Goal: Task Accomplishment & Management: Complete application form

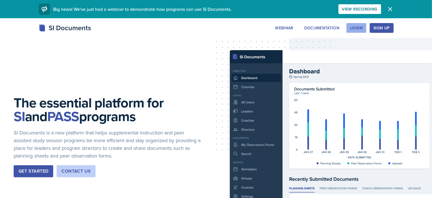
click at [362, 26] on div "Login" at bounding box center [356, 28] width 13 height 5
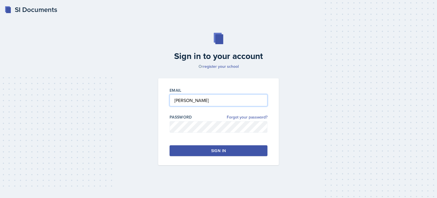
click at [190, 99] on input "[PERSON_NAME]" at bounding box center [218, 100] width 98 height 12
drag, startPoint x: 190, startPoint y: 99, endPoint x: 170, endPoint y: 99, distance: 20.2
click at [170, 99] on input "[PERSON_NAME]" at bounding box center [218, 100] width 98 height 12
type input "[EMAIL_ADDRESS][DOMAIN_NAME]"
click at [204, 152] on button "Sign in" at bounding box center [218, 150] width 98 height 11
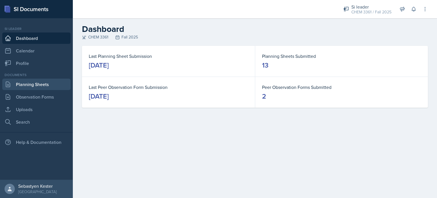
click at [40, 85] on link "Planning Sheets" at bounding box center [36, 83] width 68 height 11
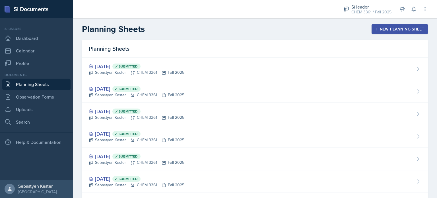
click at [395, 28] on div "New Planning Sheet" at bounding box center [399, 29] width 49 height 5
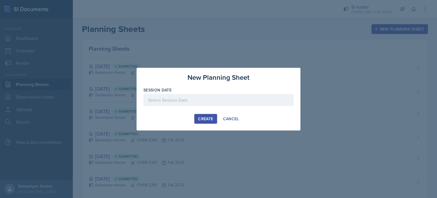
click at [214, 100] on div at bounding box center [218, 100] width 150 height 12
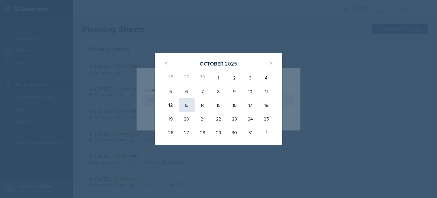
click at [186, 103] on div "13" at bounding box center [187, 105] width 16 height 14
type input "[DATE]"
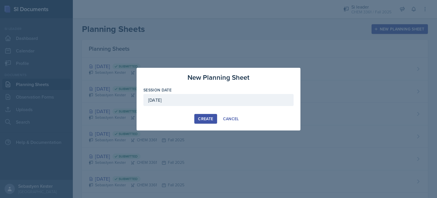
click at [203, 117] on div "Create" at bounding box center [205, 118] width 15 height 5
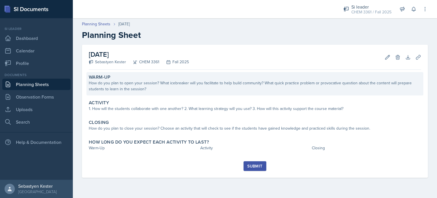
click at [94, 84] on div "How do you plan to open your session? What icebreaker will you facilitate to he…" at bounding box center [255, 86] width 332 height 12
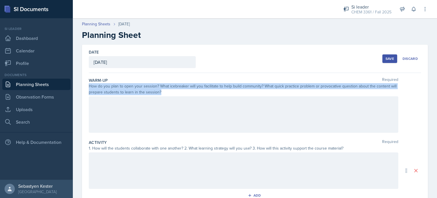
drag, startPoint x: 90, startPoint y: 86, endPoint x: 163, endPoint y: 91, distance: 73.8
click at [163, 91] on div "How do you plan to open your session? What icebreaker will you facilitate to he…" at bounding box center [243, 89] width 309 height 12
copy div "How do you plan to open your session? What icebreaker will you facilitate to he…"
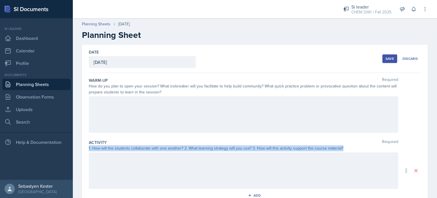
drag, startPoint x: 89, startPoint y: 148, endPoint x: 350, endPoint y: 147, distance: 261.3
click at [350, 147] on div "1. How will the students collaborate with one another? 2. What learning strateg…" at bounding box center [243, 148] width 309 height 6
copy div "1. How will the students collaborate with one another? 2. What learning strateg…"
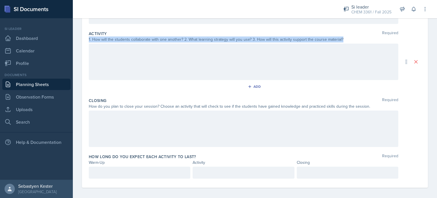
scroll to position [111, 0]
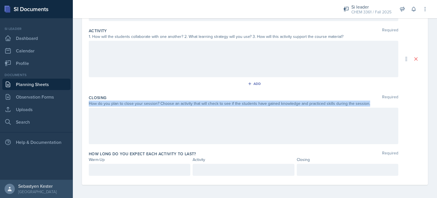
drag, startPoint x: 90, startPoint y: 101, endPoint x: 366, endPoint y: 102, distance: 275.8
click at [366, 102] on div "How do you plan to close your session? Choose an activity that will check to se…" at bounding box center [243, 103] width 309 height 6
copy div "How do you plan to close your session? Choose an activity that will check to se…"
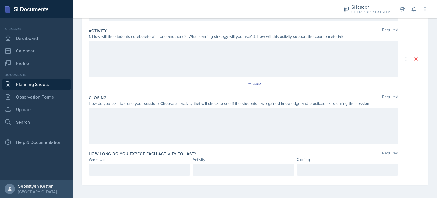
click at [115, 121] on div at bounding box center [243, 125] width 309 height 36
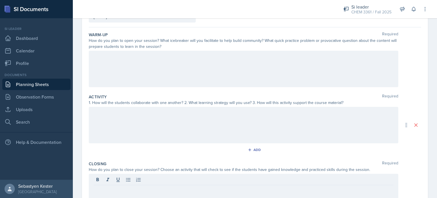
click at [115, 121] on div at bounding box center [243, 125] width 309 height 36
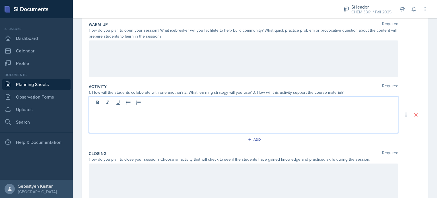
click at [99, 47] on div at bounding box center [243, 58] width 309 height 36
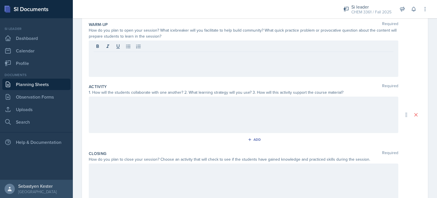
click at [104, 107] on div at bounding box center [243, 114] width 309 height 36
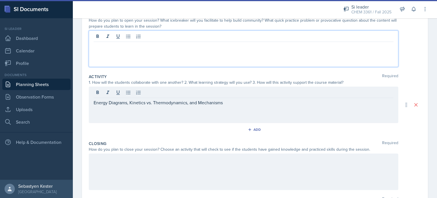
click at [100, 35] on div at bounding box center [243, 48] width 309 height 36
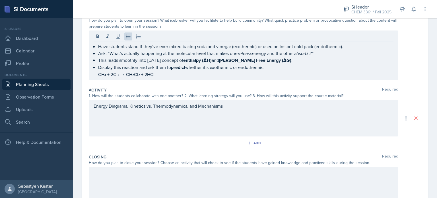
click at [135, 85] on div "Activity Required 1. How will the students collaborate with one another? 2. Wha…" at bounding box center [255, 118] width 332 height 67
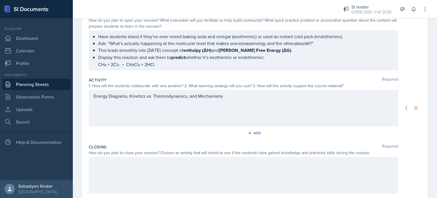
click at [161, 61] on ul "Have students stand if they’ve ever mixed baking soda and vinegar (exothermic) …" at bounding box center [245, 50] width 295 height 35
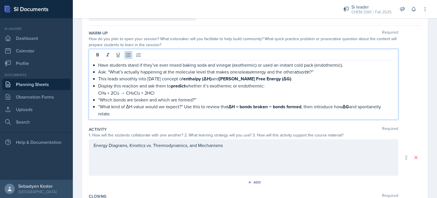
scroll to position [47, 0]
click at [139, 152] on div "Energy Diagrams, Kinetics vs. Thermodynamics, and Mechanisms" at bounding box center [244, 148] width 300 height 14
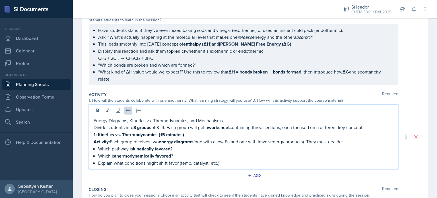
scroll to position [73, 0]
click at [112, 138] on p "Activity: Each group receives two energy diagrams (one with a low Ea and one wi…" at bounding box center [244, 140] width 300 height 7
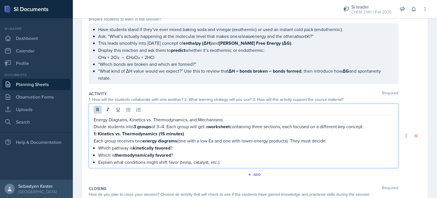
click at [234, 161] on p "Explain what conditions might shift favor (temp, catalyst, etc.)." at bounding box center [245, 161] width 295 height 7
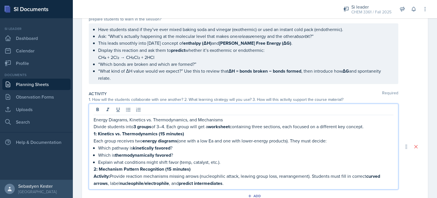
click at [99, 167] on strong "2: Mechanism Pattern Recognition (15 minutes)" at bounding box center [142, 168] width 97 height 7
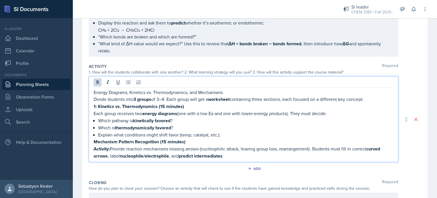
scroll to position [100, 0]
click at [235, 151] on p "Activity: Provide reaction mechanisms missing arrows (nucleophilic attack, leav…" at bounding box center [244, 152] width 300 height 14
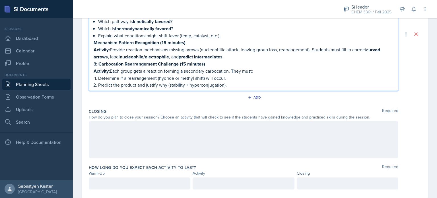
scroll to position [209, 0]
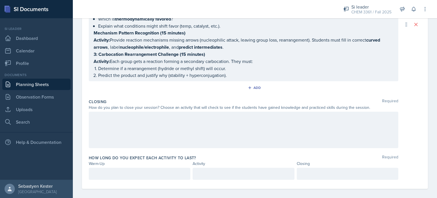
click at [122, 121] on div at bounding box center [243, 129] width 309 height 36
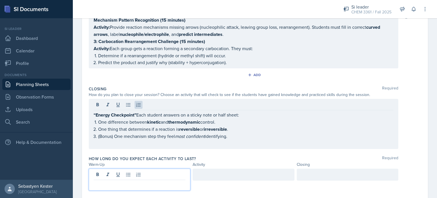
scroll to position [212, 0]
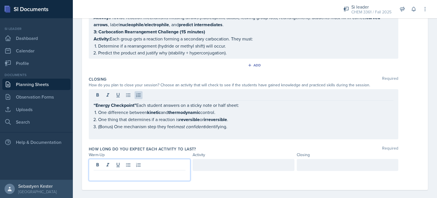
click at [116, 171] on p at bounding box center [140, 174] width 92 height 7
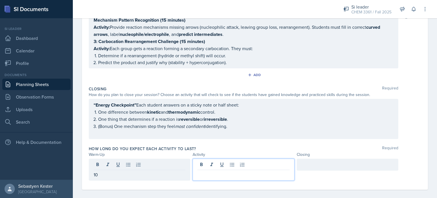
click at [205, 158] on div at bounding box center [242, 169] width 101 height 22
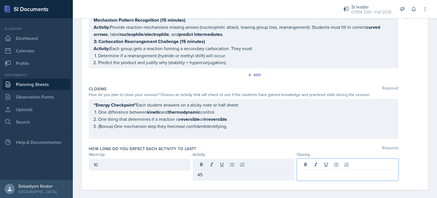
click at [312, 159] on div at bounding box center [347, 169] width 101 height 22
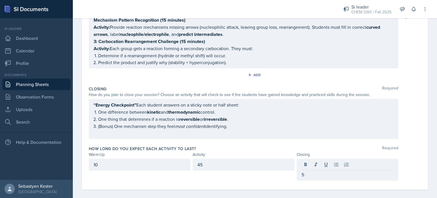
click at [412, 133] on div "“Energy Checkpoint” Each student answers on a sticky note or half sheet: One di…" at bounding box center [255, 119] width 332 height 40
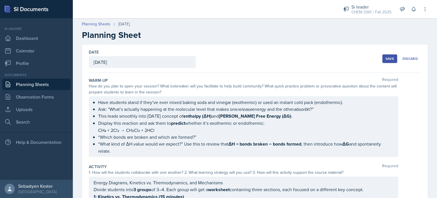
scroll to position [0, 0]
click at [16, 109] on link "Uploads" at bounding box center [36, 108] width 68 height 11
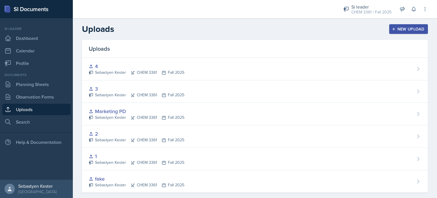
click at [397, 32] on button "New Upload" at bounding box center [408, 29] width 39 height 10
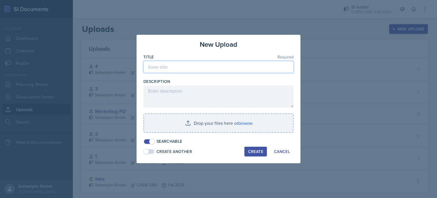
click at [185, 69] on input at bounding box center [218, 67] width 150 height 12
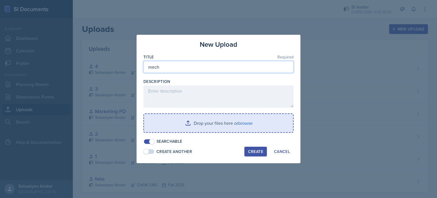
type input "mech"
click at [206, 129] on input "file" at bounding box center [218, 123] width 149 height 18
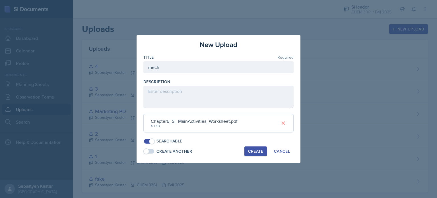
click at [257, 149] on div "Create" at bounding box center [255, 151] width 15 height 5
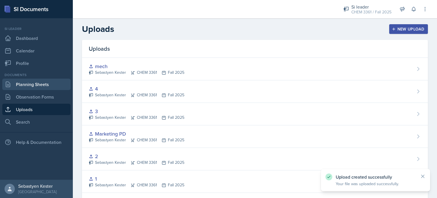
click at [35, 81] on link "Planning Sheets" at bounding box center [36, 83] width 68 height 11
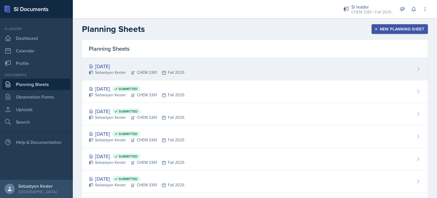
click at [111, 68] on div "[DATE]" at bounding box center [137, 66] width 96 height 8
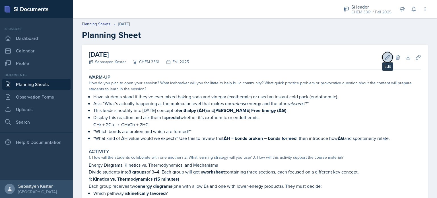
click at [384, 56] on icon at bounding box center [387, 57] width 6 height 6
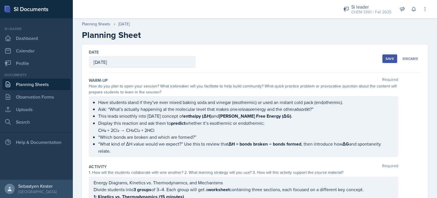
click at [133, 60] on div "[DATE]" at bounding box center [142, 62] width 107 height 12
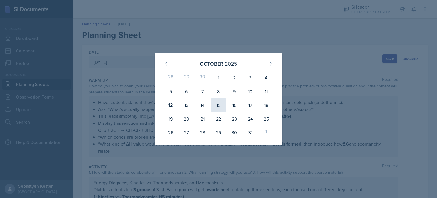
click at [223, 107] on div "15" at bounding box center [218, 105] width 16 height 14
type input "[DATE]"
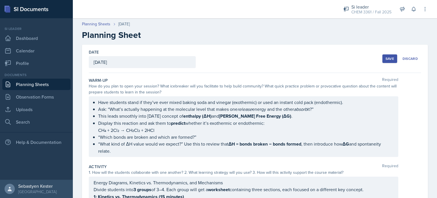
click at [382, 55] on button "Save" at bounding box center [389, 58] width 15 height 9
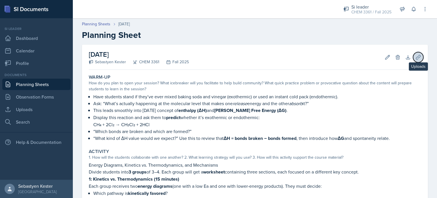
click at [416, 55] on icon at bounding box center [418, 57] width 4 height 4
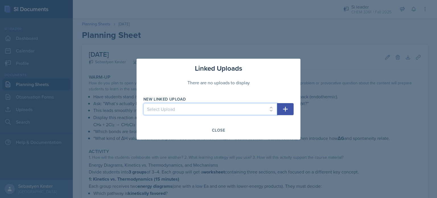
click at [233, 104] on select "Select Upload fake 1 2 Marketing PD 3 4 mech" at bounding box center [210, 109] width 134 height 12
select select "97551d30-28c4-4b55-a093-4e8e70ab4970"
click at [143, 103] on select "Select Upload fake 1 2 Marketing PD 3 4 mech" at bounding box center [210, 109] width 134 height 12
click at [286, 109] on icon "button" at bounding box center [285, 108] width 7 height 7
select select
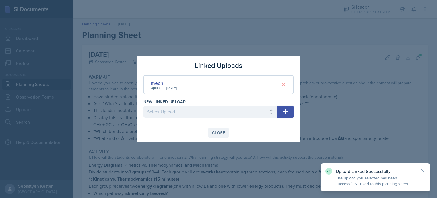
click at [218, 134] on div "Close" at bounding box center [218, 132] width 13 height 5
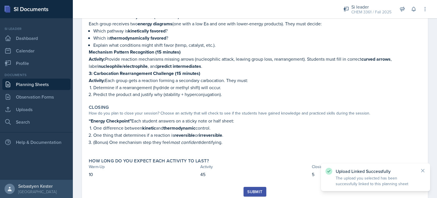
scroll to position [176, 0]
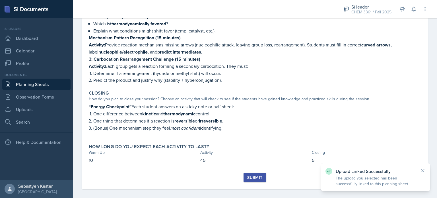
click at [251, 175] on div "Submit" at bounding box center [254, 177] width 15 height 5
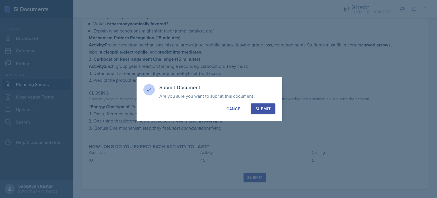
click at [264, 106] on div "Submit" at bounding box center [262, 109] width 15 height 6
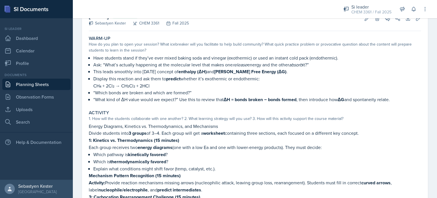
scroll to position [0, 0]
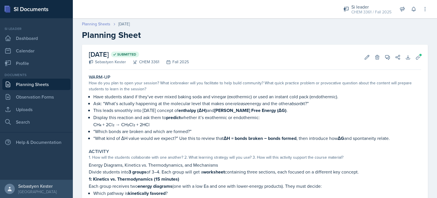
click at [98, 25] on link "Planning Sheets" at bounding box center [96, 24] width 28 height 6
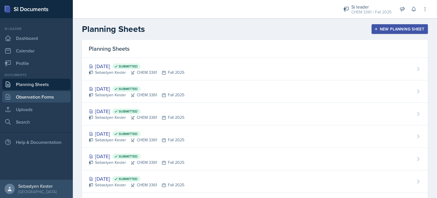
click at [43, 95] on link "Observation Forms" at bounding box center [36, 96] width 68 height 11
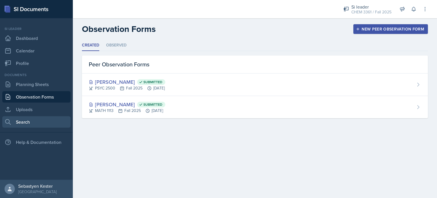
click at [28, 124] on link "Search" at bounding box center [36, 121] width 68 height 11
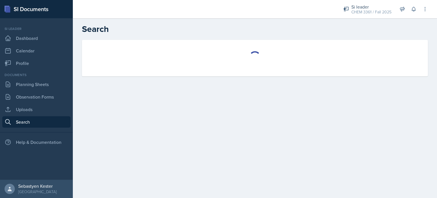
select select "all"
select select "1"
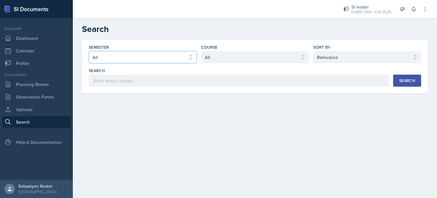
click at [175, 54] on select "Select semester All Fall 2025 Summer 2025 Spring 2025 Fall 2024 Summer 2024 Spr…" at bounding box center [143, 57] width 108 height 12
select select "e2039551-f485-4c1b-a525-5b9893bb04c4"
click at [89, 51] on select "Select semester All Fall 2025 Summer 2025 Spring 2025 Fall 2024 Summer 2024 Spr…" at bounding box center [143, 57] width 108 height 12
click at [223, 61] on select "Select course All ACCT 2101 ACCT 2102 ACCT 4050 ANTH 1102 ANTH 3301 ARCH 1000 A…" at bounding box center [255, 57] width 108 height 12
select select "69383b3e-032f-49ff-8e62-78052940e95c"
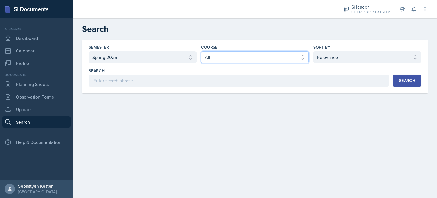
click at [201, 51] on select "Select course All ACCT 2101 ACCT 2102 ACCT 4050 ANTH 1102 ANTH 3301 ARCH 1000 A…" at bounding box center [255, 57] width 108 height 12
click at [406, 80] on div "Search" at bounding box center [407, 80] width 16 height 5
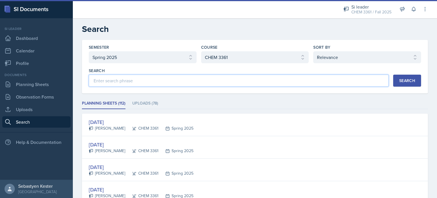
click at [341, 78] on input at bounding box center [239, 80] width 300 height 12
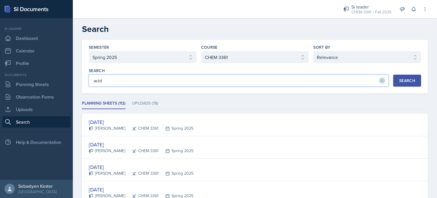
type input "acid"
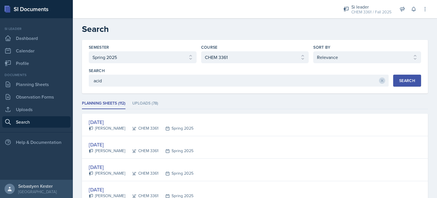
click at [399, 83] on button "Search" at bounding box center [407, 80] width 28 height 12
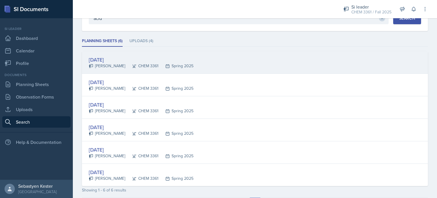
scroll to position [63, 0]
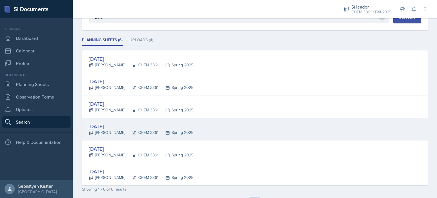
click at [115, 126] on div "[DATE]" at bounding box center [141, 126] width 105 height 8
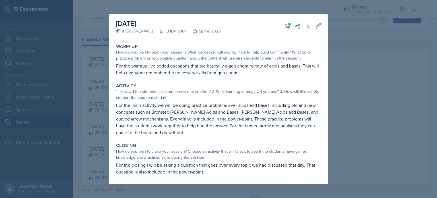
click at [355, 140] on div at bounding box center [218, 99] width 437 height 198
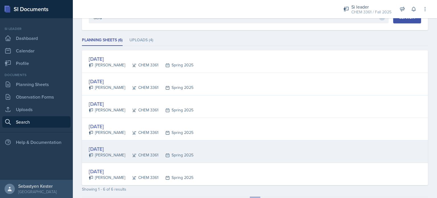
click at [112, 150] on div "[DATE]" at bounding box center [141, 149] width 105 height 8
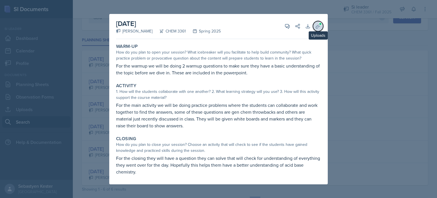
click at [320, 26] on icon at bounding box center [318, 26] width 4 height 4
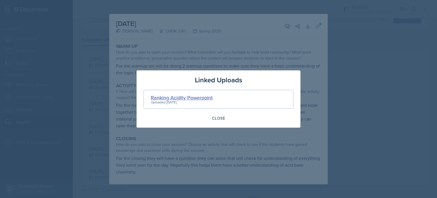
click at [191, 97] on div "Ranking Acidity Powerpoint" at bounding box center [182, 98] width 62 height 8
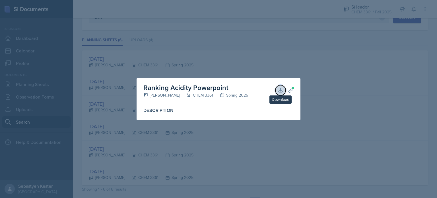
click at [283, 90] on button "Download" at bounding box center [280, 90] width 10 height 10
click at [341, 82] on div at bounding box center [218, 99] width 437 height 198
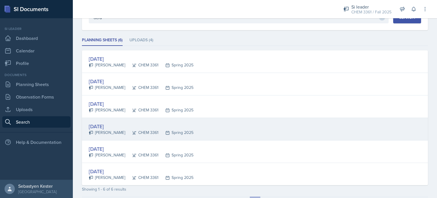
click at [108, 125] on div "[DATE]" at bounding box center [141, 126] width 105 height 8
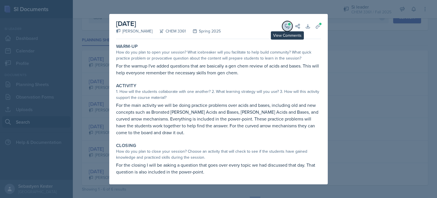
click at [285, 24] on icon at bounding box center [287, 26] width 4 height 4
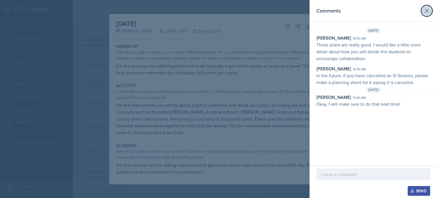
click at [428, 11] on icon at bounding box center [426, 10] width 7 height 7
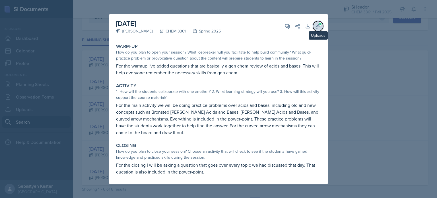
click at [320, 25] on span at bounding box center [319, 23] width 3 height 3
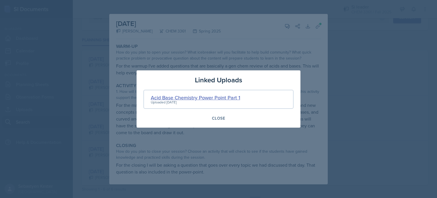
click at [225, 98] on div "Acid Base Chemistry Power Point Part 1" at bounding box center [195, 98] width 89 height 8
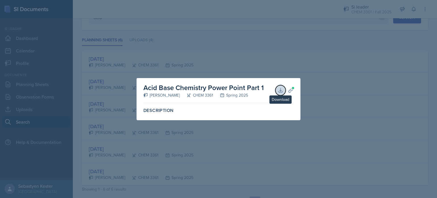
click at [278, 92] on icon at bounding box center [280, 90] width 6 height 6
click at [250, 65] on div at bounding box center [218, 99] width 437 height 198
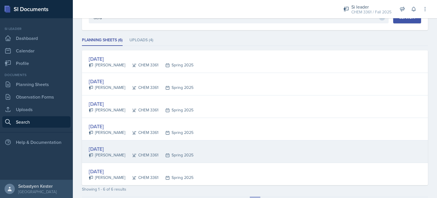
click at [104, 143] on div "[DATE] [PERSON_NAME] CHEM 3361 Spring 2025" at bounding box center [255, 151] width 346 height 22
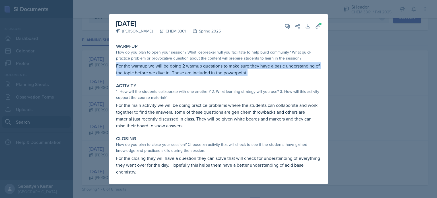
drag, startPoint x: 116, startPoint y: 65, endPoint x: 276, endPoint y: 75, distance: 161.0
click at [276, 75] on div "Warm-Up How do you plan to open your session? What icebreaker will you facilita…" at bounding box center [218, 59] width 209 height 37
copy p "For the warmup we will be doing 2 warmup questions to make sure they have a bas…"
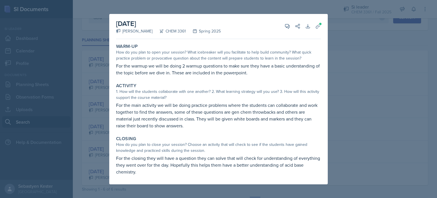
click at [155, 54] on div "How do you plan to open your session? What icebreaker will you facilitate to he…" at bounding box center [218, 55] width 205 height 12
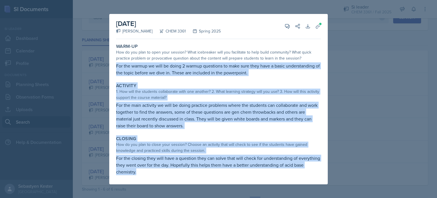
drag, startPoint x: 115, startPoint y: 64, endPoint x: 248, endPoint y: 172, distance: 171.3
click at [248, 172] on div "Warm-Up How do you plan to open your session? What icebreaker will you facilita…" at bounding box center [218, 112] width 205 height 143
copy div "For the warmup we will be doing 2 warmup questions to make sure they have a bas…"
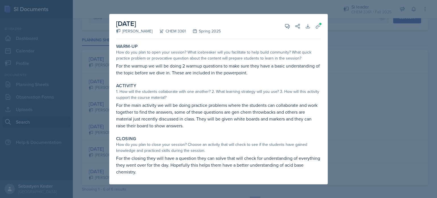
click at [22, 88] on div at bounding box center [218, 99] width 437 height 198
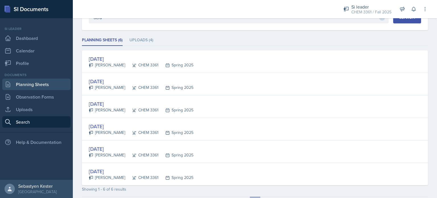
click at [32, 85] on link "Planning Sheets" at bounding box center [36, 83] width 68 height 11
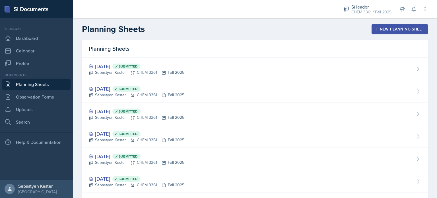
click at [383, 30] on div "New Planning Sheet" at bounding box center [399, 29] width 49 height 5
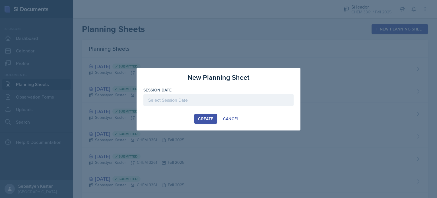
click at [185, 104] on div at bounding box center [218, 100] width 150 height 12
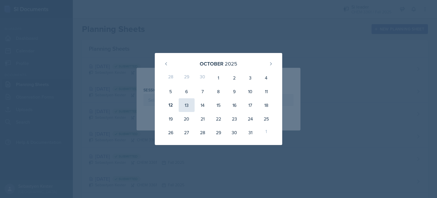
click at [187, 106] on div "13" at bounding box center [187, 105] width 16 height 14
type input "[DATE]"
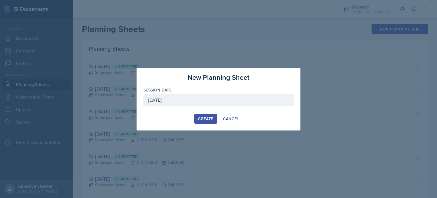
click at [205, 117] on div "Create" at bounding box center [205, 118] width 15 height 5
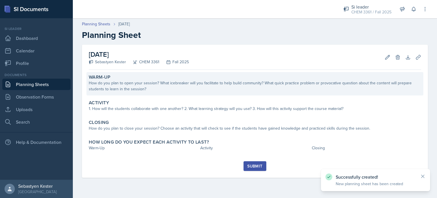
click at [137, 93] on div "Warm-Up How do you plan to open your session? What icebreaker will you facilita…" at bounding box center [254, 83] width 337 height 23
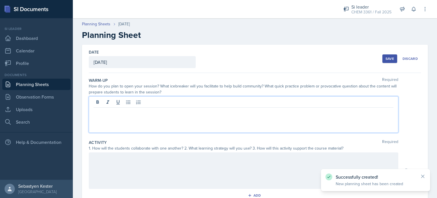
click at [115, 105] on div at bounding box center [243, 114] width 309 height 36
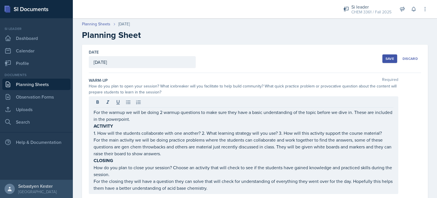
scroll to position [3, 0]
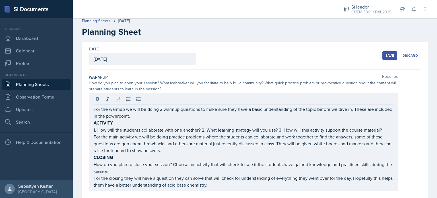
drag, startPoint x: 92, startPoint y: 125, endPoint x: 225, endPoint y: 192, distance: 148.4
click at [225, 192] on div "Warm-Up Required How do you plan to open your session? What icebreaker will you…" at bounding box center [255, 133] width 332 height 123
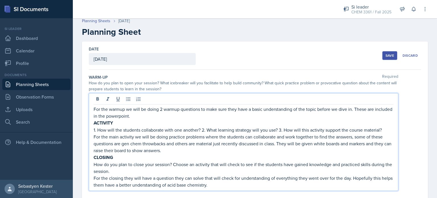
click at [224, 176] on p "For the closing they will have a question they can solve that will check for un…" at bounding box center [244, 181] width 300 height 14
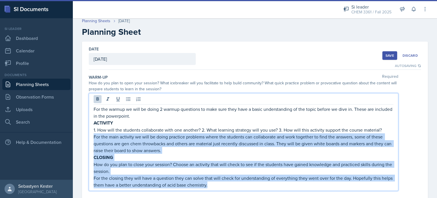
drag, startPoint x: 222, startPoint y: 183, endPoint x: 92, endPoint y: 134, distance: 138.5
click at [92, 134] on div "For the warmup we will be doing 2 warmup questions to make sure they have a bas…" at bounding box center [243, 142] width 309 height 98
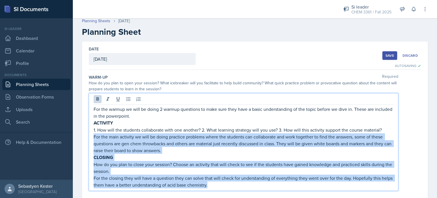
copy div "For the main activity we will be doing practice problems where the students can…"
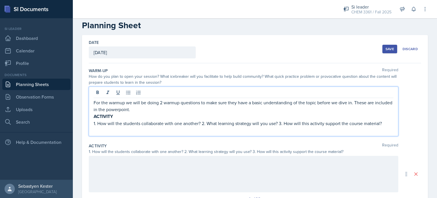
scroll to position [10, 0]
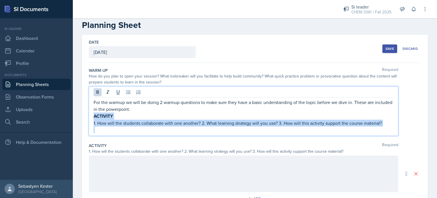
drag, startPoint x: 103, startPoint y: 129, endPoint x: 93, endPoint y: 117, distance: 14.7
click at [93, 117] on div "For the warmup we will be doing 2 warmup questions to make sure they have a bas…" at bounding box center [243, 110] width 309 height 49
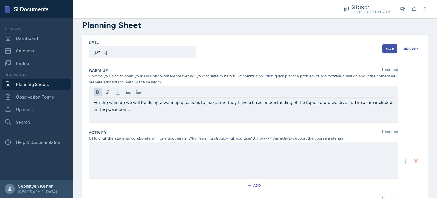
click at [97, 157] on div at bounding box center [243, 160] width 309 height 36
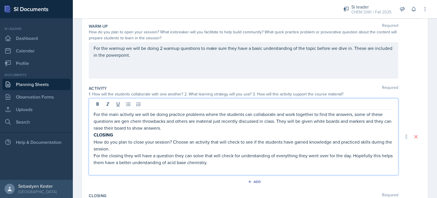
scroll to position [59, 0]
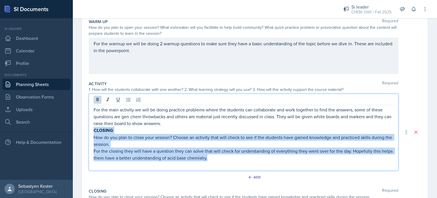
drag, startPoint x: 94, startPoint y: 129, endPoint x: 232, endPoint y: 158, distance: 141.3
click at [232, 158] on div "For the main activity we will be doing practice problems where the students can…" at bounding box center [244, 137] width 300 height 62
copy div "CLOSING How do you plan to close your session? Choose an activity that will che…"
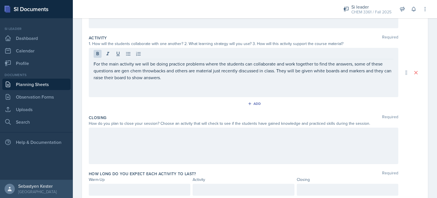
click at [138, 141] on div at bounding box center [243, 145] width 309 height 36
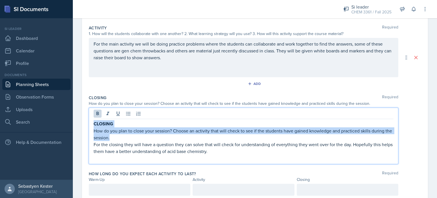
drag, startPoint x: 123, startPoint y: 138, endPoint x: 86, endPoint y: 119, distance: 41.1
click at [86, 119] on div "Date [DATE] [DATE] 28 29 30 1 2 3 4 5 6 7 8 9 10 11 12 13 14 15 16 17 18 19 20 …" at bounding box center [255, 67] width 346 height 274
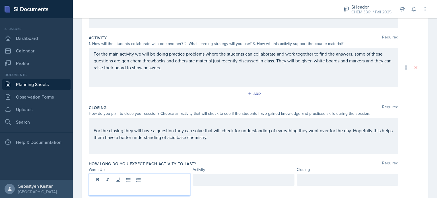
click at [113, 178] on div at bounding box center [139, 184] width 101 height 22
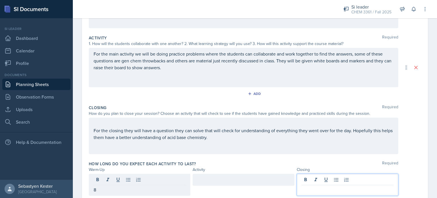
click at [307, 178] on div at bounding box center [347, 184] width 101 height 22
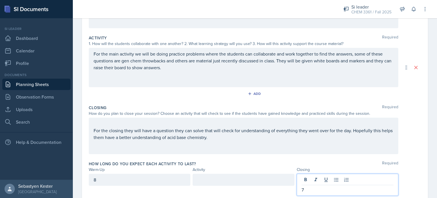
click at [101, 179] on div "8" at bounding box center [139, 179] width 101 height 12
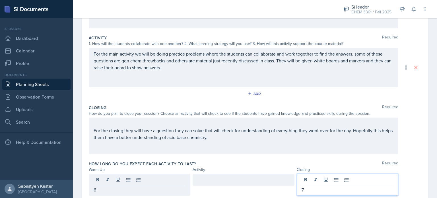
click at [312, 178] on div "7" at bounding box center [347, 184] width 101 height 22
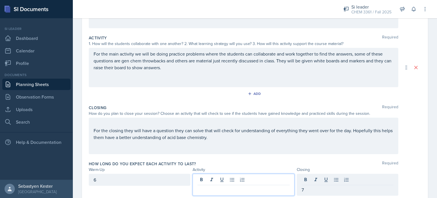
click at [222, 176] on div at bounding box center [242, 184] width 101 height 22
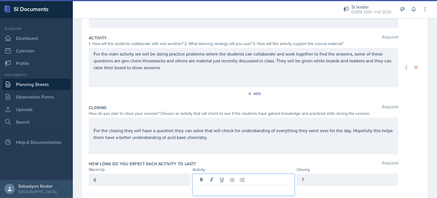
click at [215, 188] on p at bounding box center [243, 189] width 92 height 7
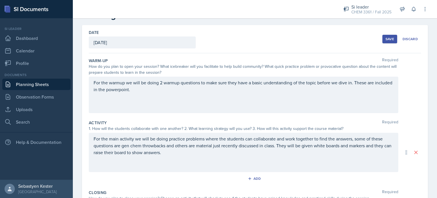
scroll to position [19, 0]
click at [385, 37] on div "Save" at bounding box center [389, 39] width 9 height 5
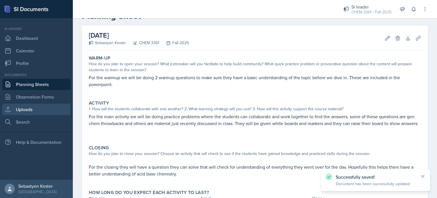
click at [18, 107] on link "Uploads" at bounding box center [36, 108] width 68 height 11
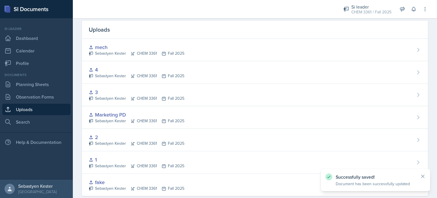
click at [426, 175] on div "Successfully saved! Document has been successfully updated" at bounding box center [375, 180] width 109 height 22
click at [423, 176] on icon at bounding box center [423, 176] width 6 height 6
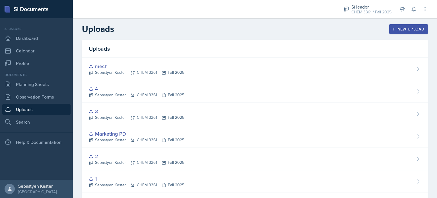
click at [395, 32] on button "New Upload" at bounding box center [408, 29] width 39 height 10
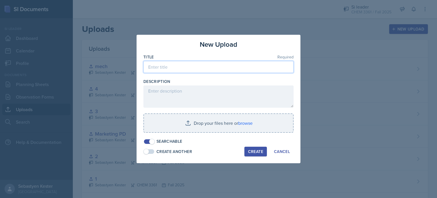
click at [171, 67] on input at bounding box center [218, 67] width 150 height 12
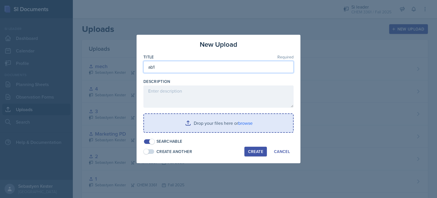
type input "ab1"
click at [188, 121] on input "file" at bounding box center [218, 123] width 149 height 18
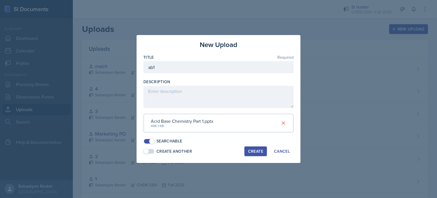
click at [260, 152] on div "Create" at bounding box center [255, 151] width 15 height 5
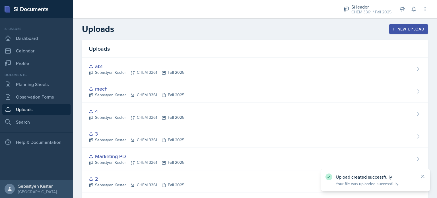
click at [399, 30] on div "New Upload" at bounding box center [409, 29] width 32 height 5
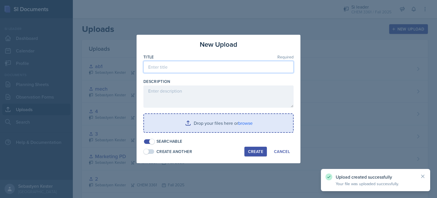
click at [225, 70] on input at bounding box center [218, 67] width 150 height 12
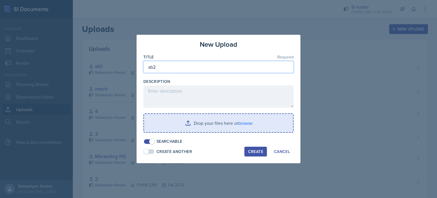
type input "ab2"
click at [230, 117] on input "file" at bounding box center [218, 123] width 149 height 18
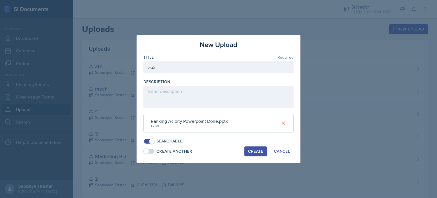
click at [251, 152] on div "Create" at bounding box center [255, 151] width 15 height 5
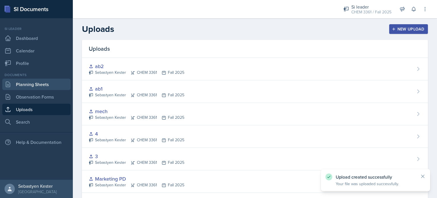
click at [25, 83] on link "Planning Sheets" at bounding box center [36, 83] width 68 height 11
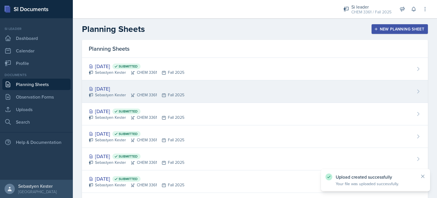
click at [115, 87] on div "[DATE]" at bounding box center [137, 89] width 96 height 8
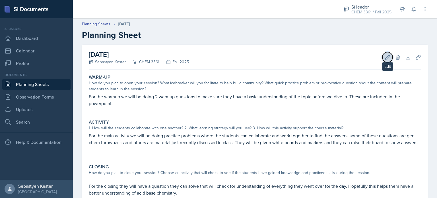
click at [382, 53] on button "Edit" at bounding box center [387, 57] width 10 height 10
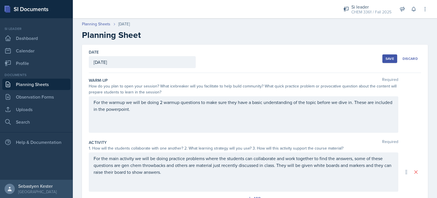
click at [389, 60] on div "Save" at bounding box center [389, 58] width 9 height 5
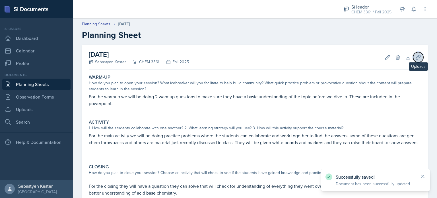
click at [416, 59] on icon at bounding box center [418, 57] width 4 height 4
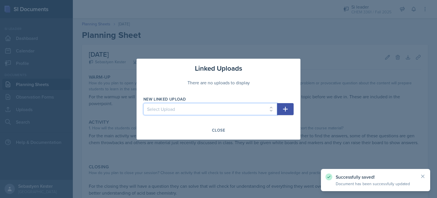
click at [226, 105] on select "Select Upload fake 1 2 Marketing PD 3 4 mech ab1 ab2" at bounding box center [210, 109] width 134 height 12
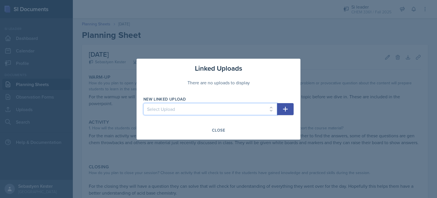
select select "7029f3e6-95f4-4444-bab1-a06a30c22ade"
click at [143, 103] on select "Select Upload fake 1 2 Marketing PD 3 4 mech ab1 ab2" at bounding box center [210, 109] width 134 height 12
click at [285, 106] on icon "button" at bounding box center [285, 108] width 7 height 7
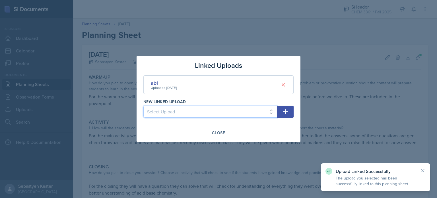
click at [203, 110] on select "Select Upload fake 1 2 Marketing PD 3 4 mech ab2" at bounding box center [210, 111] width 134 height 12
select select "203c44f4-8fc3-4bfb-adea-6af65c6c5bbb"
click at [143, 105] on select "Select Upload fake 1 2 Marketing PD 3 4 mech ab2" at bounding box center [210, 111] width 134 height 12
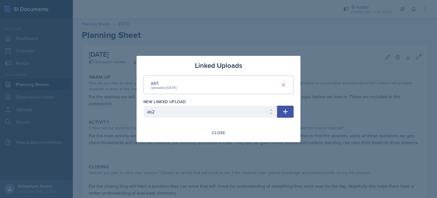
click at [284, 115] on icon "button" at bounding box center [285, 111] width 7 height 7
select select
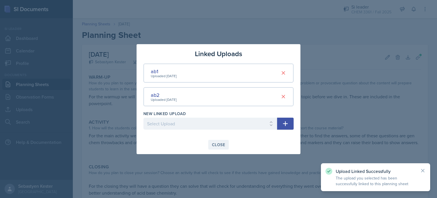
click at [215, 145] on div "Close" at bounding box center [218, 144] width 13 height 5
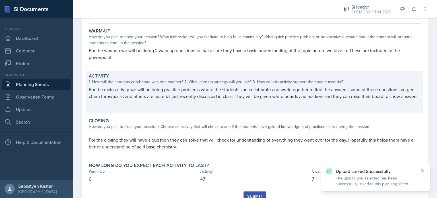
scroll to position [76, 0]
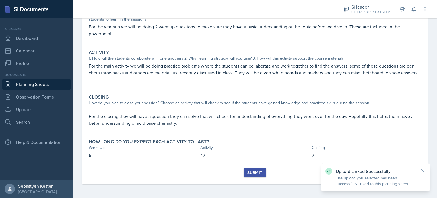
click at [256, 175] on div "Submit" at bounding box center [254, 172] width 15 height 5
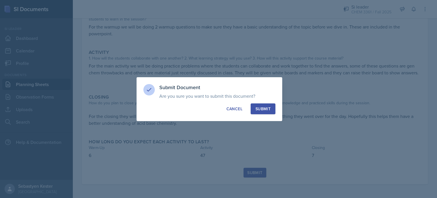
click at [268, 109] on div "Submit" at bounding box center [262, 109] width 15 height 6
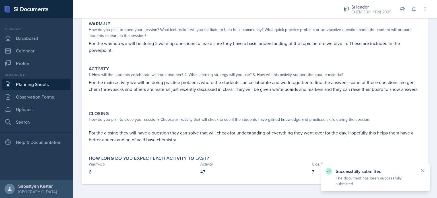
scroll to position [60, 0]
